Goal: Browse casually

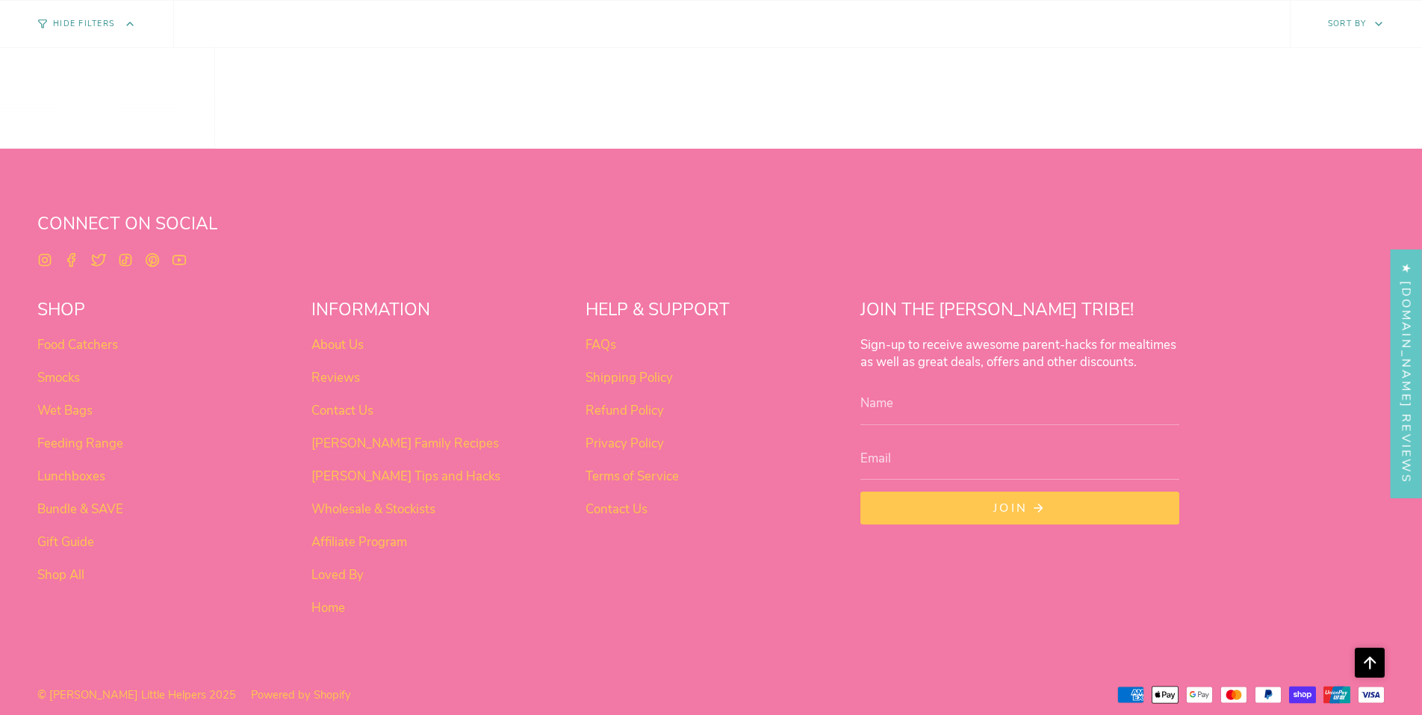
scroll to position [939, 0]
